Goal: Check status: Check status

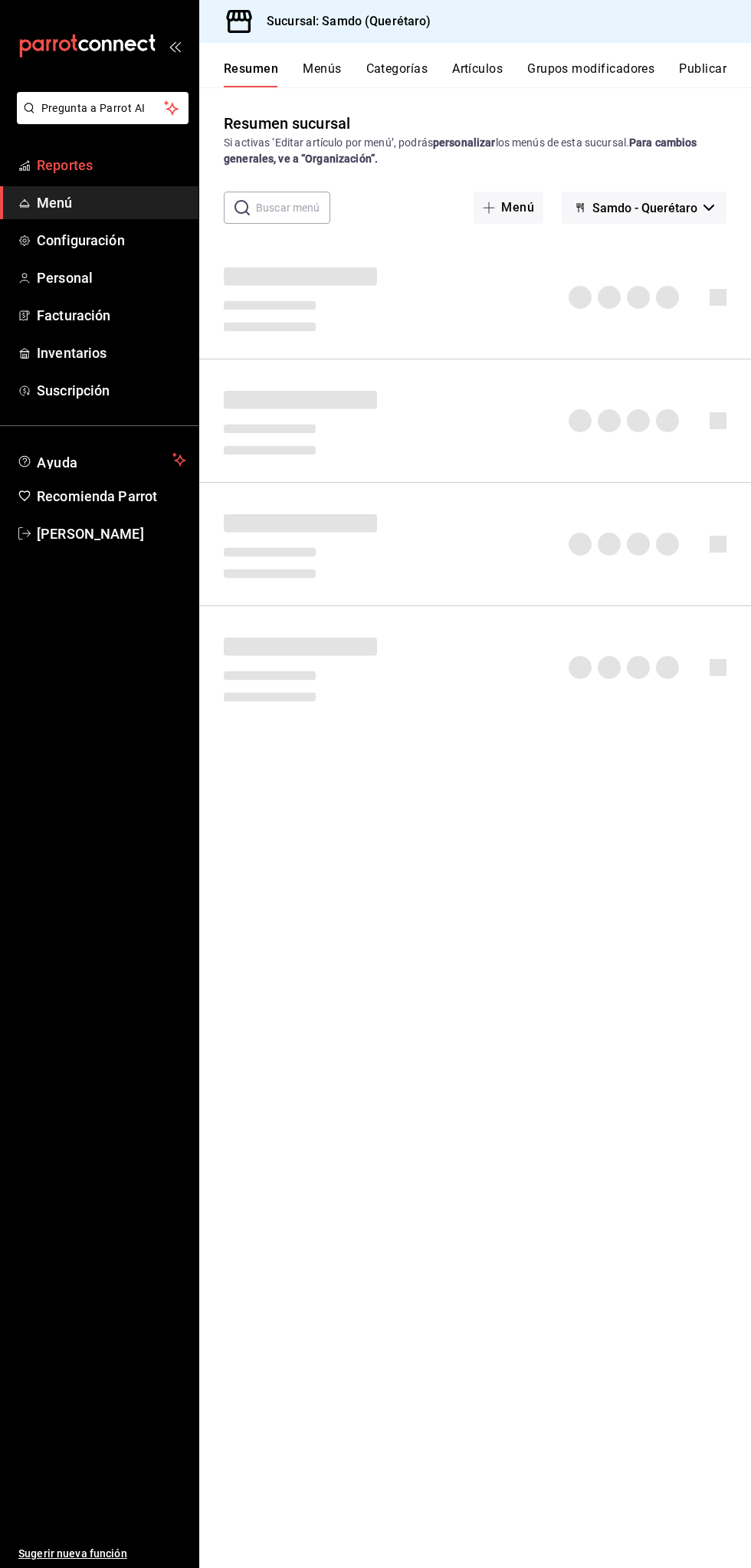
click at [137, 173] on span "Reportes" at bounding box center [111, 165] width 149 height 20
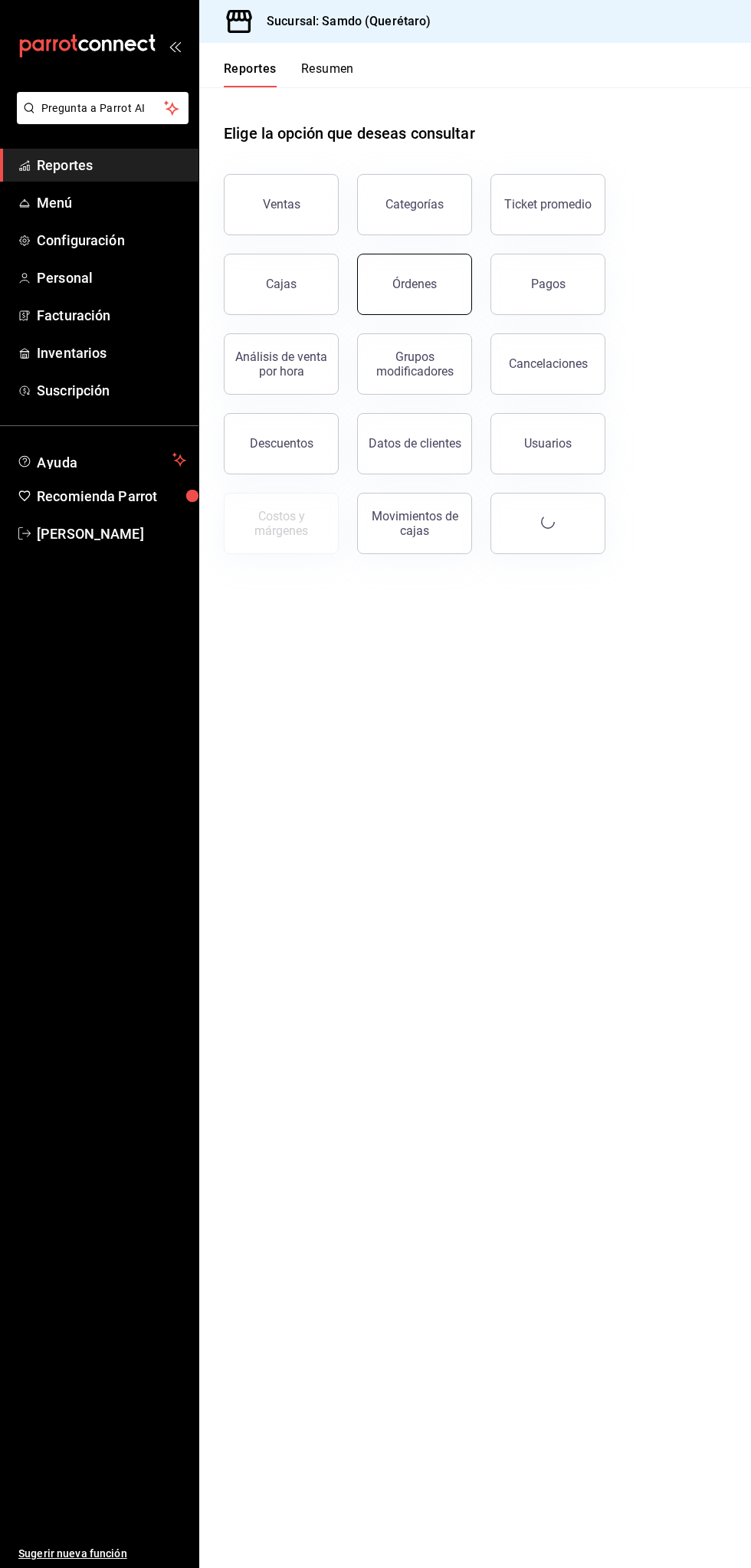
click at [446, 270] on button "Órdenes" at bounding box center [414, 284] width 115 height 61
